Goal: Task Accomplishment & Management: Manage account settings

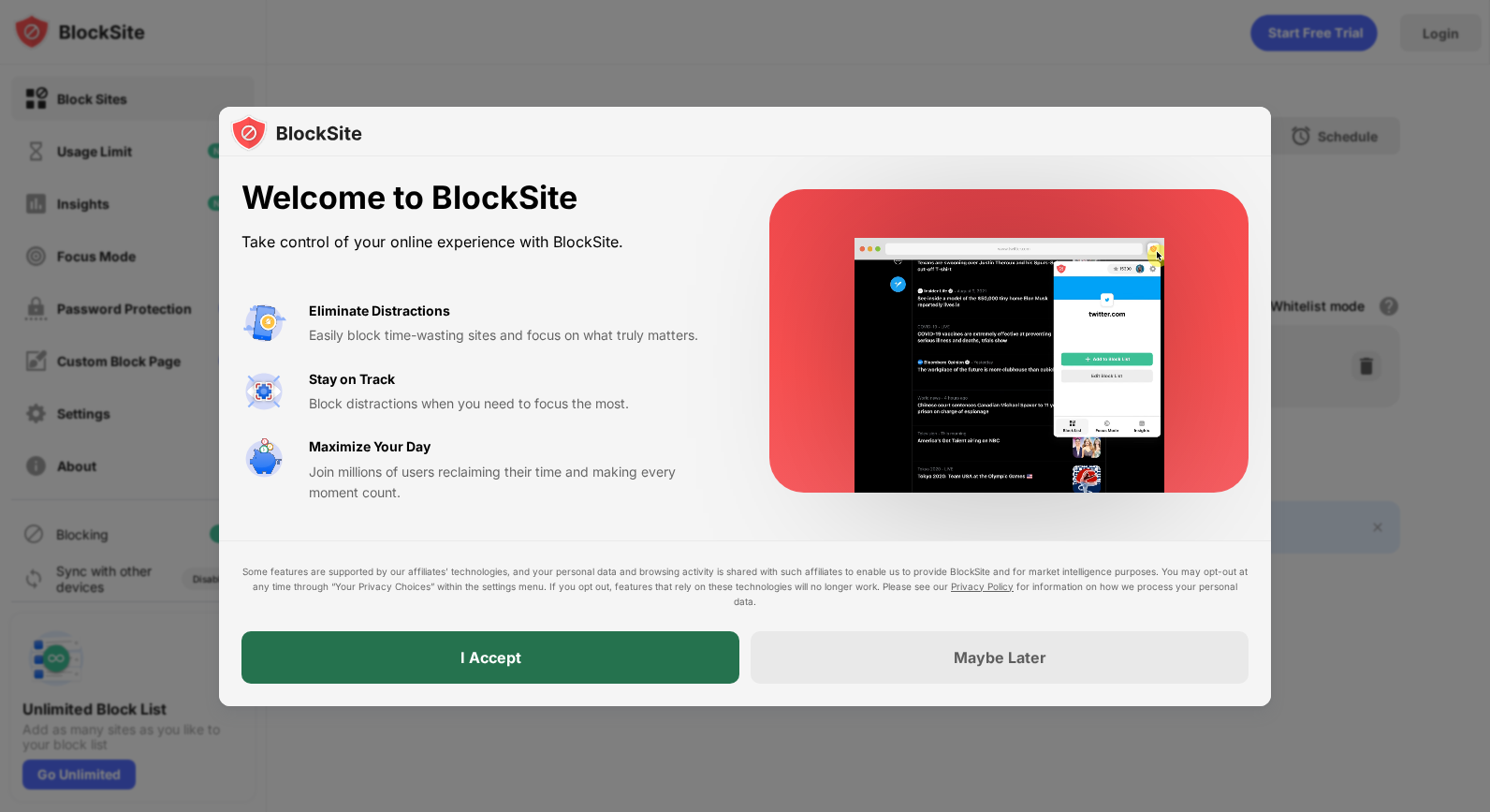
click at [554, 663] on div "I Accept" at bounding box center [490, 657] width 498 height 53
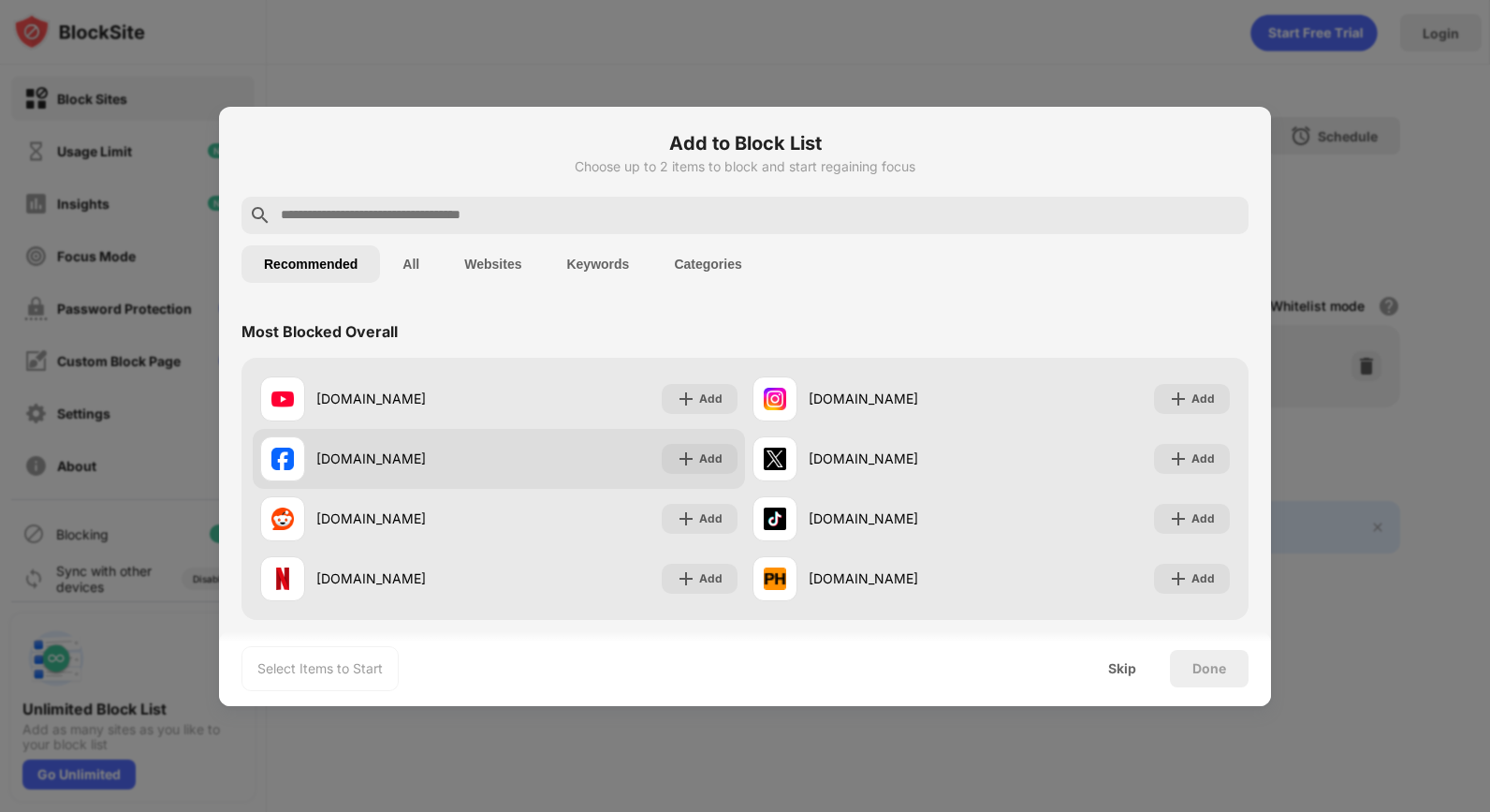
scroll to position [4, 0]
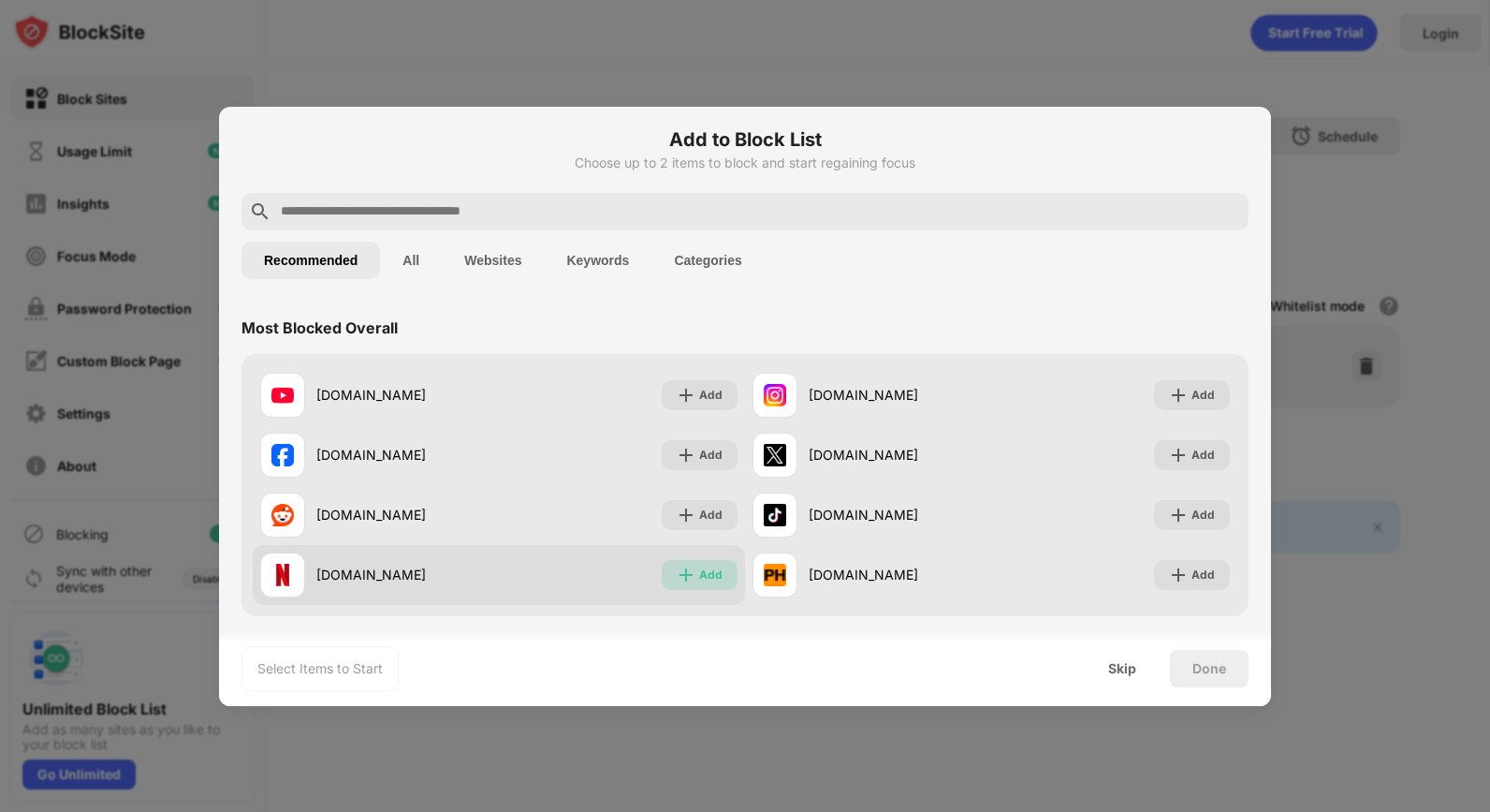
click at [706, 572] on div "Add" at bounding box center [710, 574] width 24 height 19
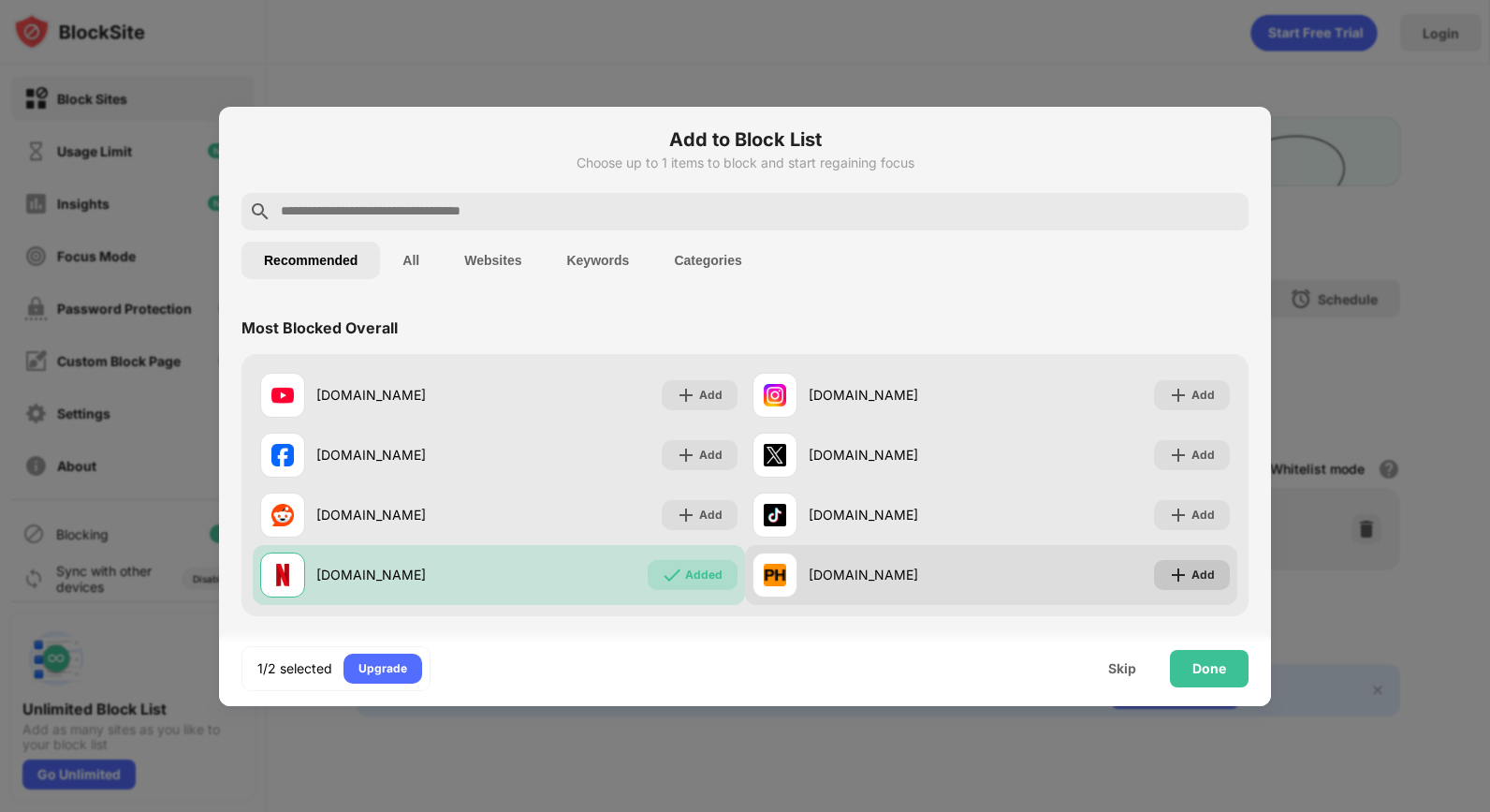
scroll to position [0, 0]
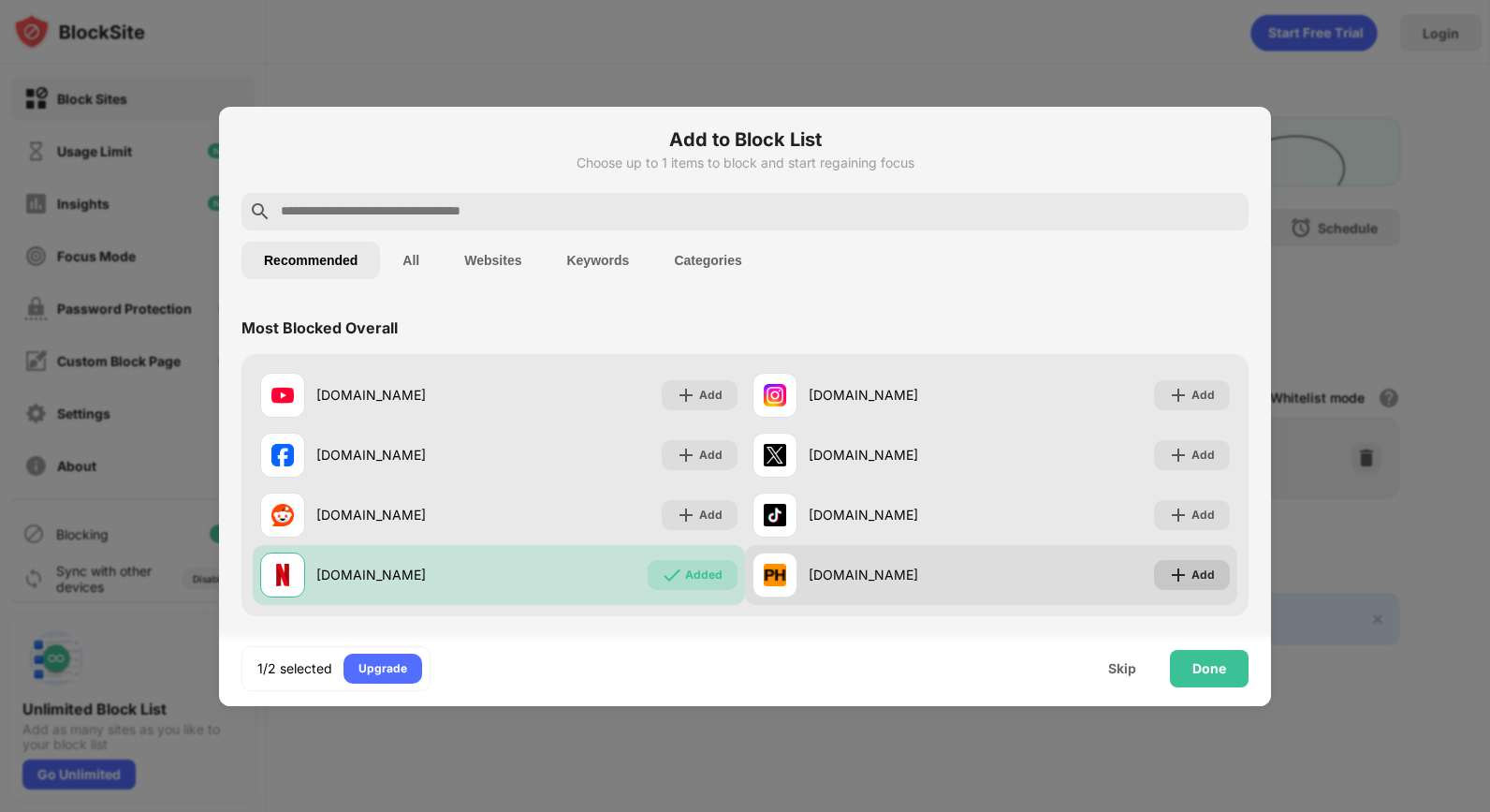
click at [1205, 576] on div "Add" at bounding box center [1202, 574] width 24 height 19
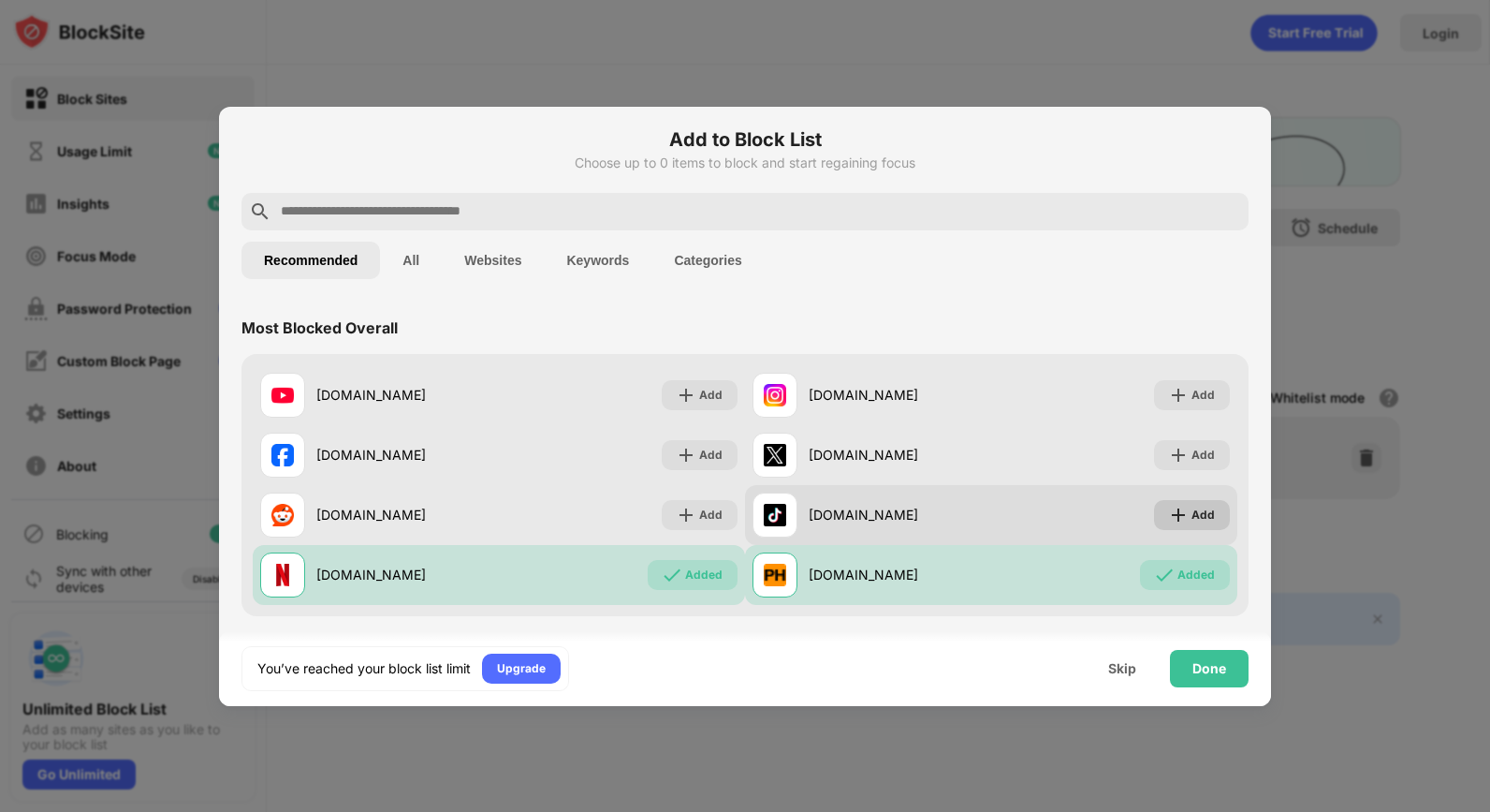
click at [1215, 508] on div "Add" at bounding box center [1192, 515] width 75 height 30
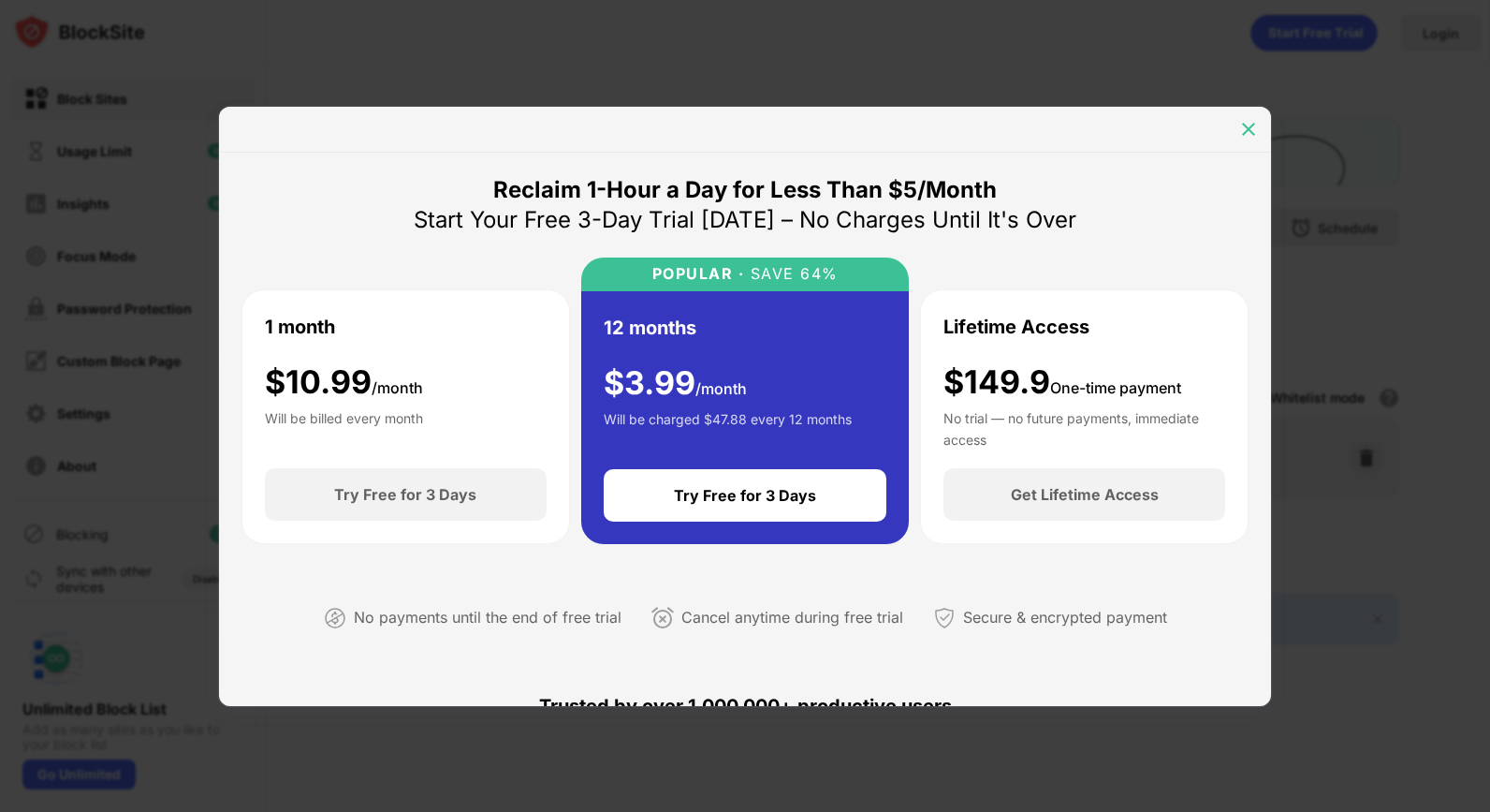
click at [1247, 128] on img at bounding box center [1249, 129] width 19 height 19
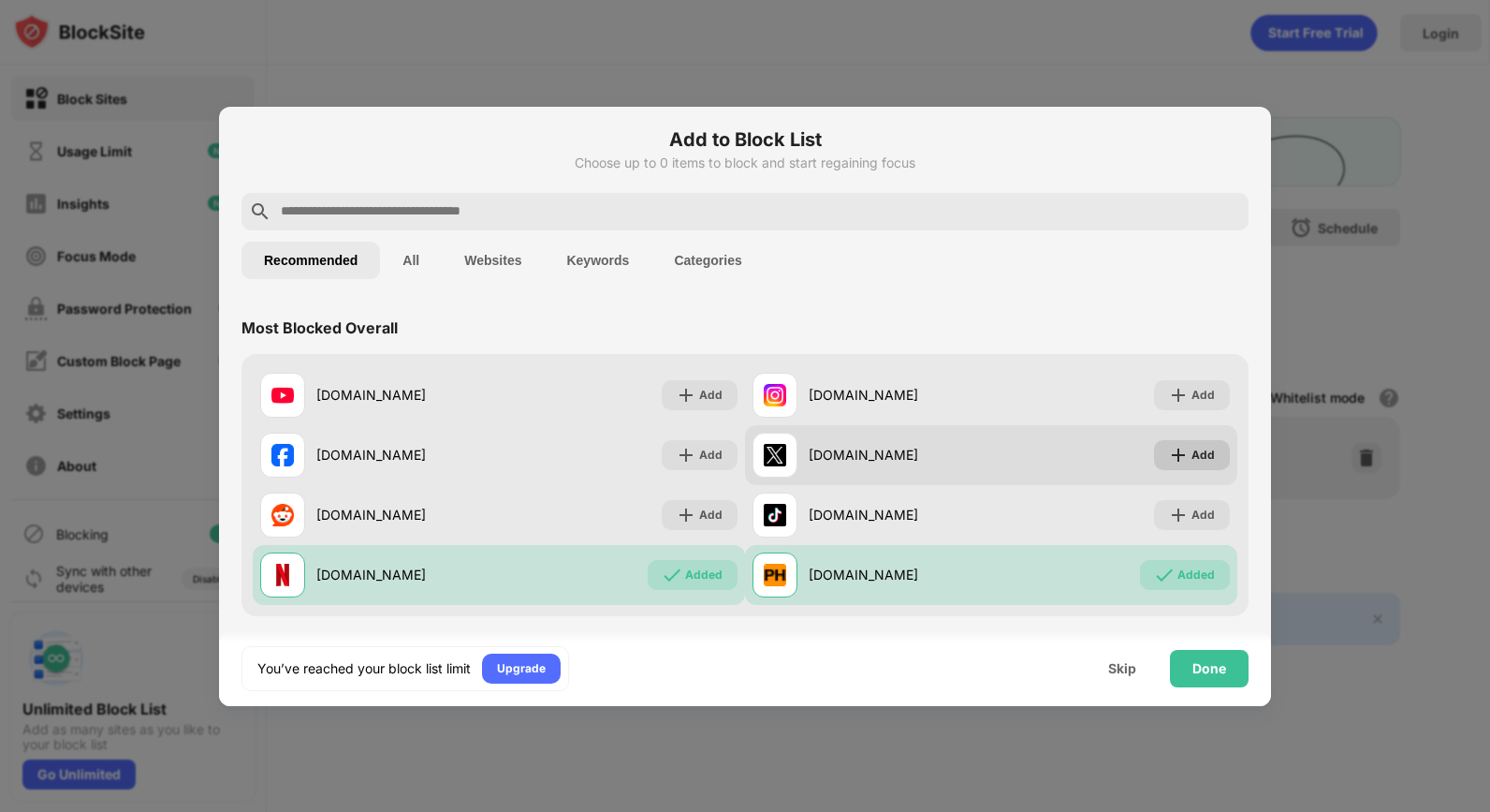
click at [1201, 446] on div "Add" at bounding box center [1202, 455] width 24 height 19
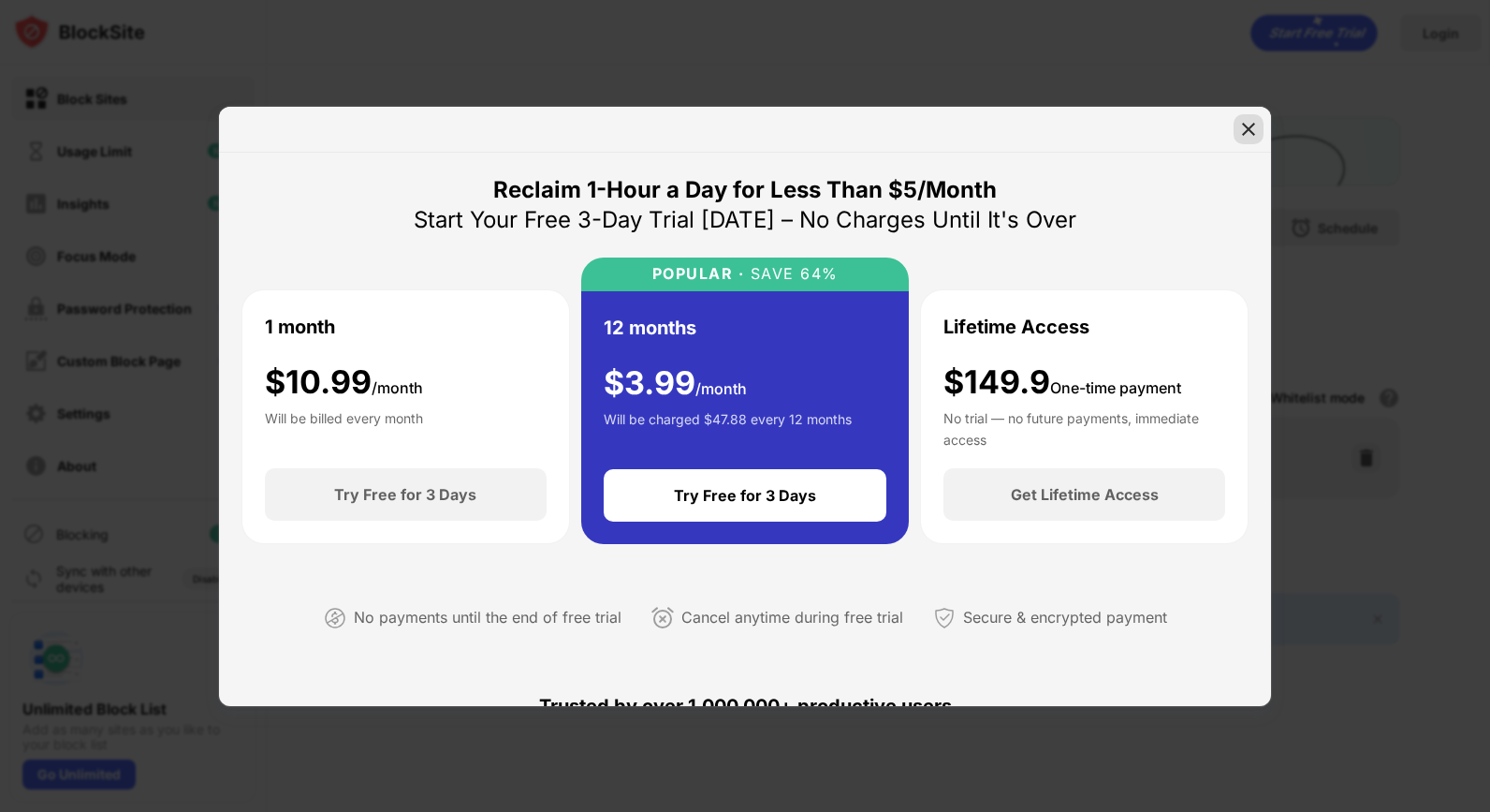
click at [1252, 126] on img at bounding box center [1249, 129] width 19 height 19
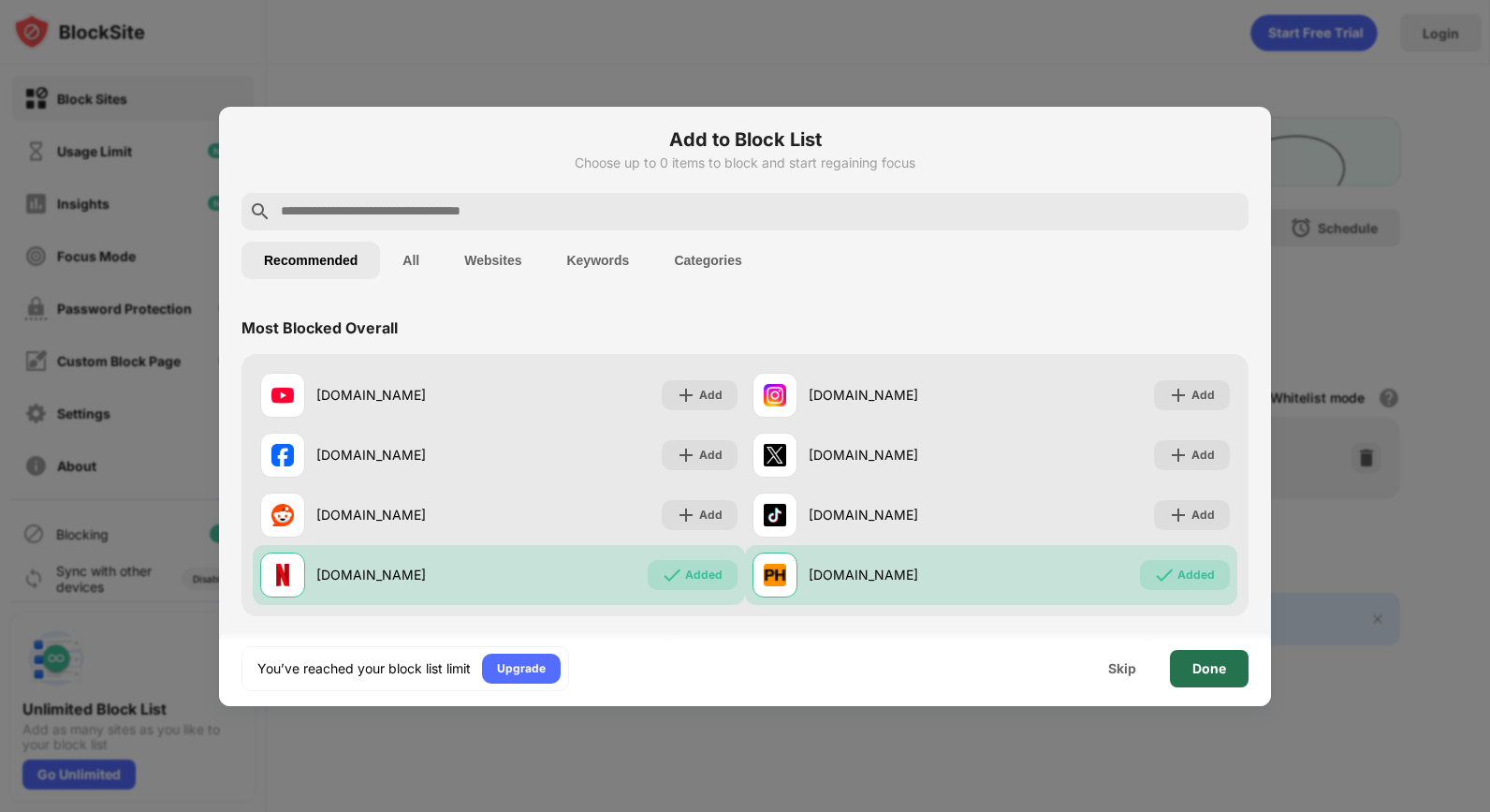
click at [1192, 672] on div "Done" at bounding box center [1209, 669] width 34 height 15
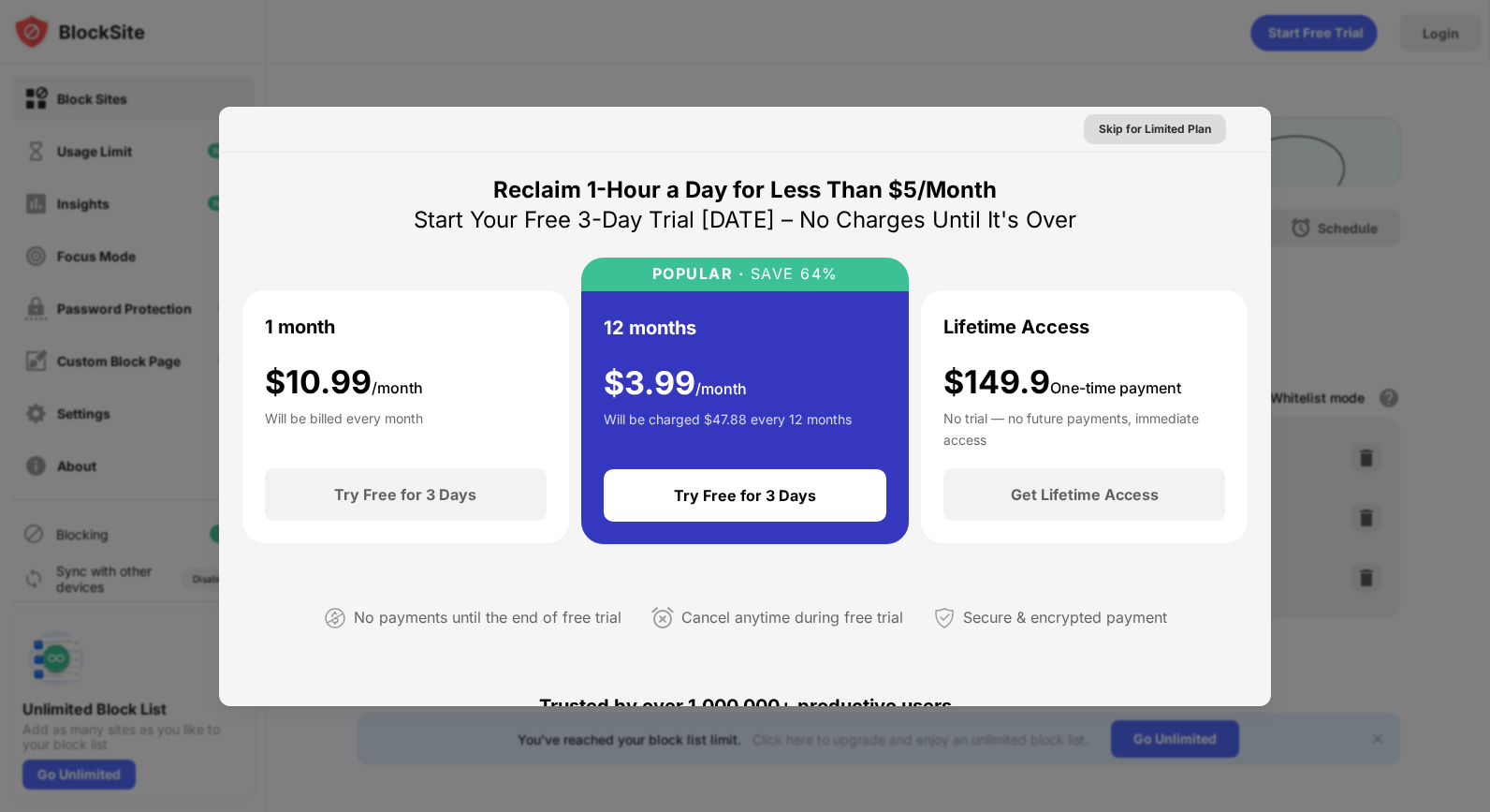
click at [1103, 128] on div "Skip for Limited Plan" at bounding box center [1154, 129] width 112 height 19
